Goal: Task Accomplishment & Management: Use online tool/utility

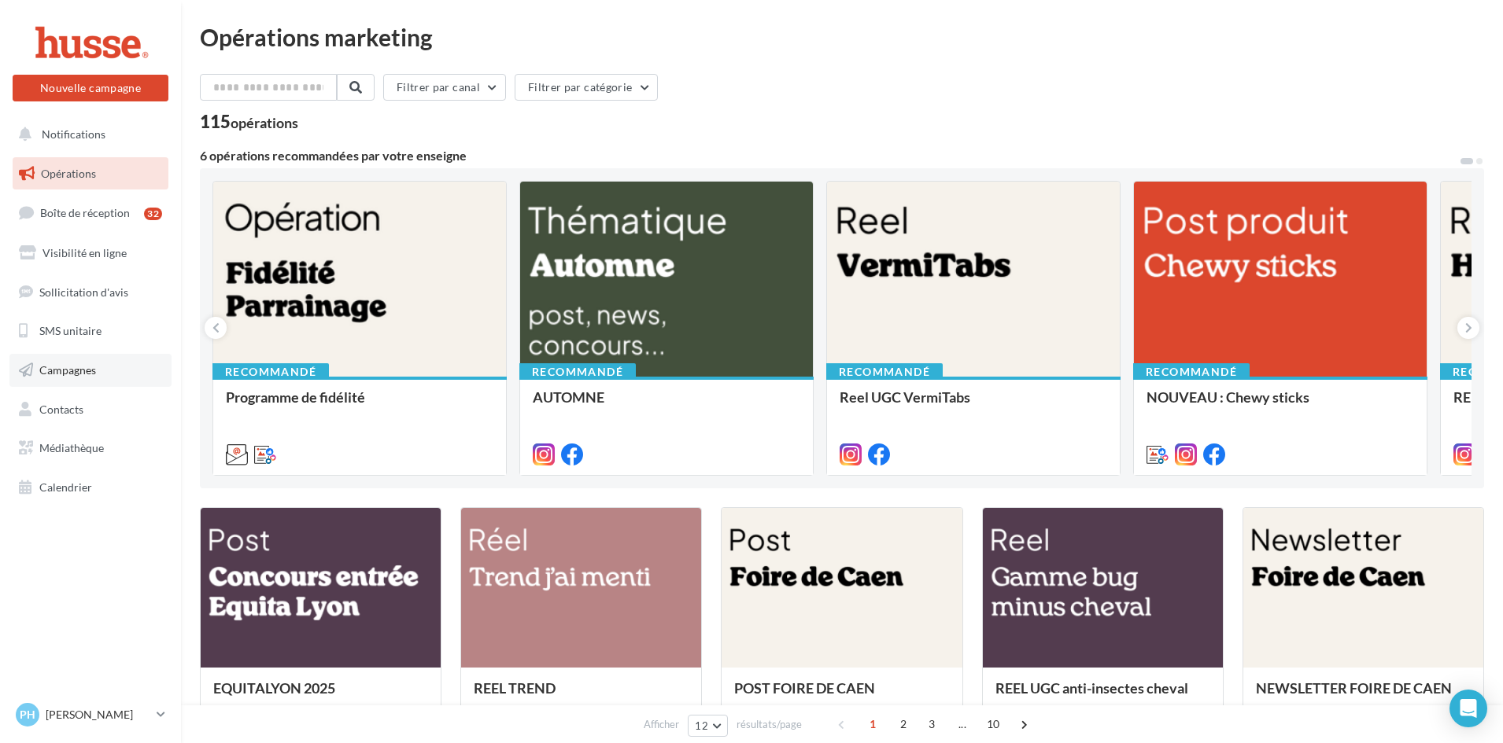
click at [62, 382] on link "Campagnes" at bounding box center [90, 370] width 162 height 33
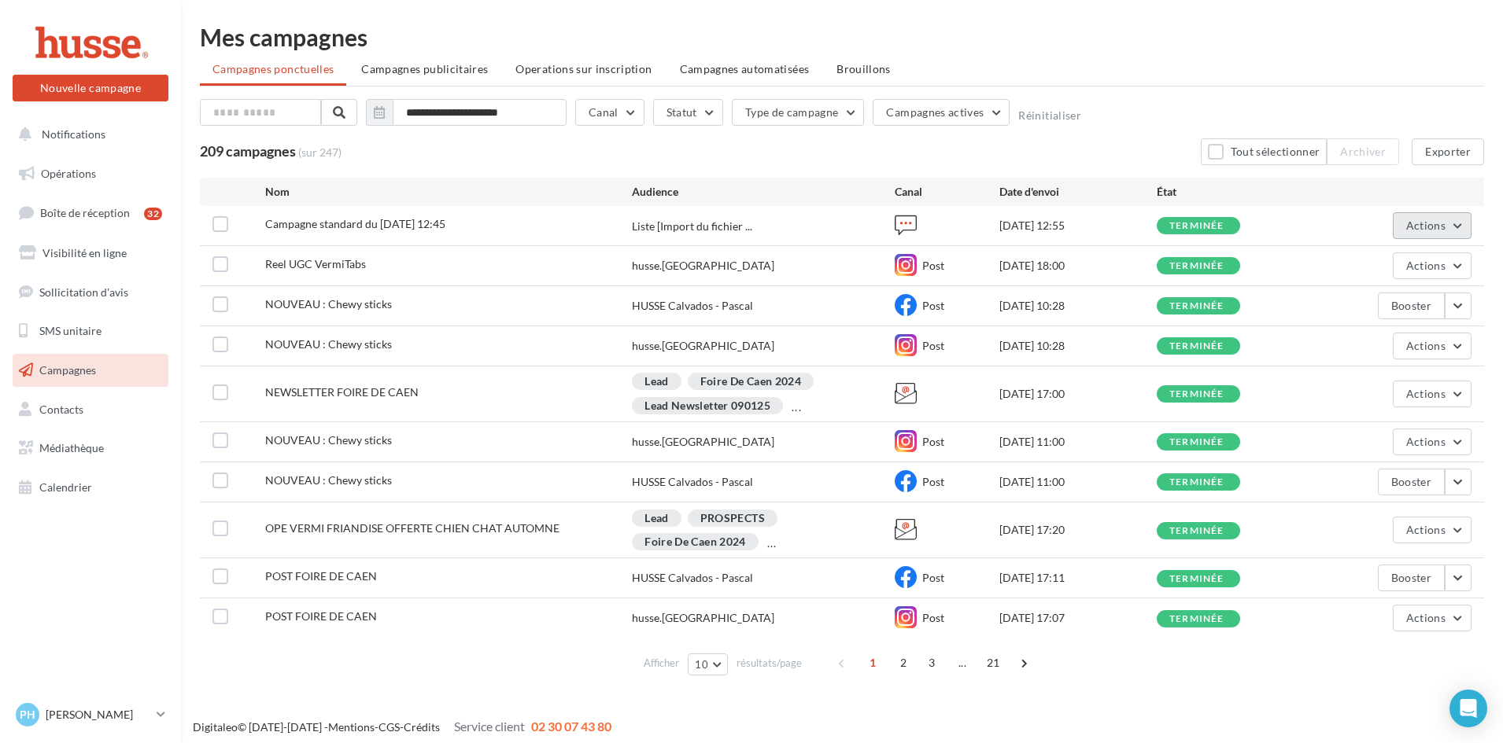
click at [1461, 227] on button "Actions" at bounding box center [1431, 225] width 79 height 27
click at [1370, 264] on button "Voir les résultats" at bounding box center [1384, 262] width 173 height 41
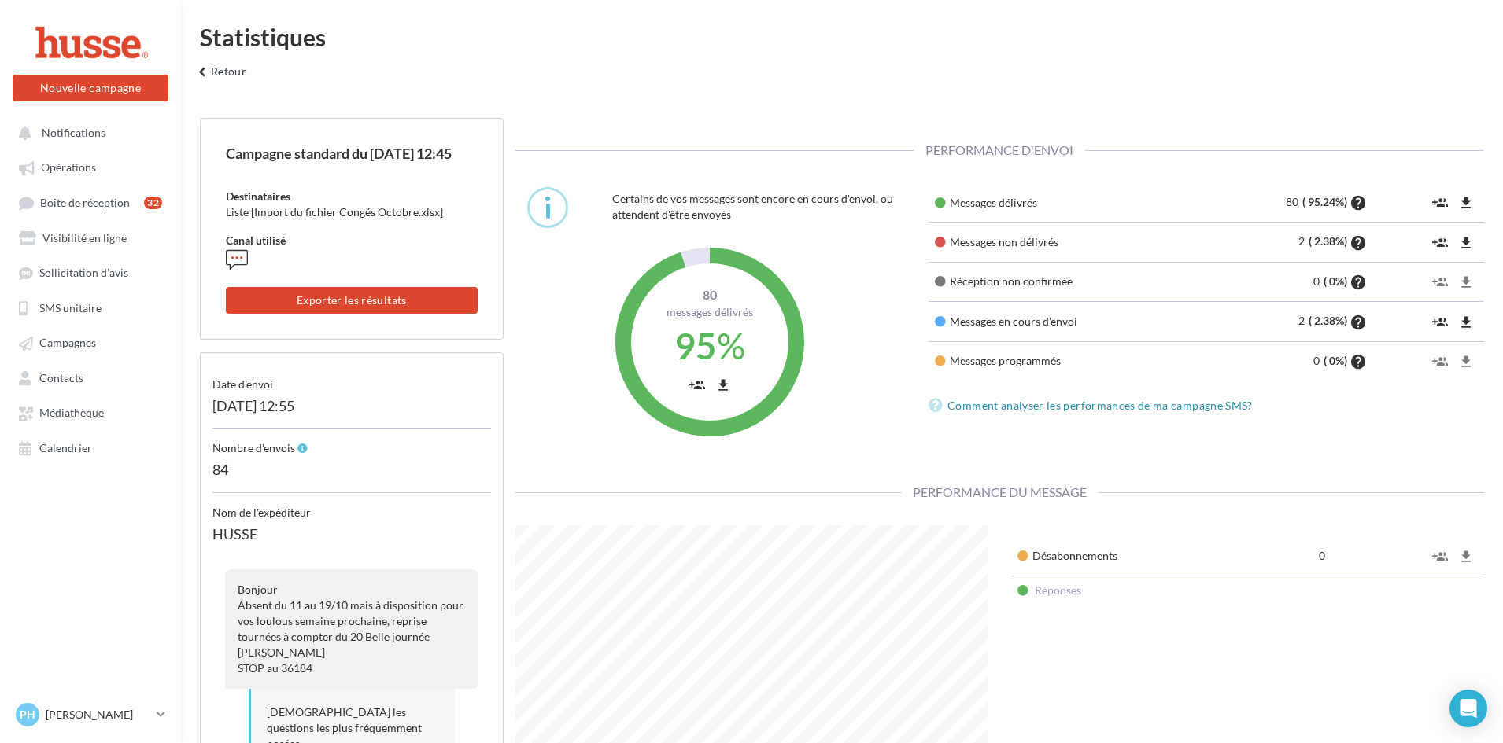
scroll to position [315, 496]
click at [1466, 324] on icon "file_download" at bounding box center [1466, 323] width 16 height 16
click at [1462, 204] on icon "file_download" at bounding box center [1466, 203] width 16 height 16
